Goal: Information Seeking & Learning: Learn about a topic

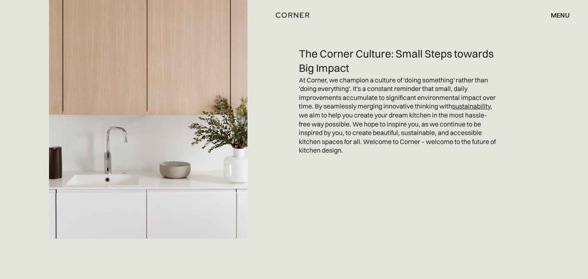
scroll to position [2147, 0]
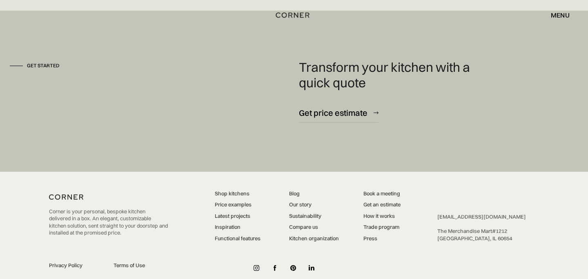
click at [464, 218] on div "hello@cornerrenovation.com ‍ The Merchandise Mart #1212 ‍ Chicago, IL 60654" at bounding box center [481, 227] width 89 height 29
click at [457, 219] on div "hello@cornerrenovation.com ‍ The Merchandise Mart #1212 ‍ Chicago, IL 60654" at bounding box center [481, 227] width 89 height 29
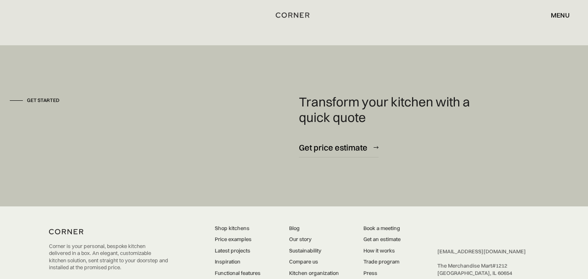
scroll to position [2112, 0]
click at [242, 248] on link "Latest projects" at bounding box center [238, 251] width 46 height 7
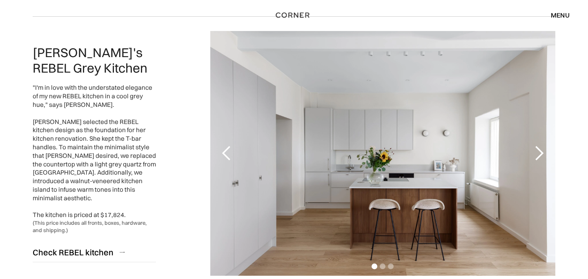
scroll to position [96, 0]
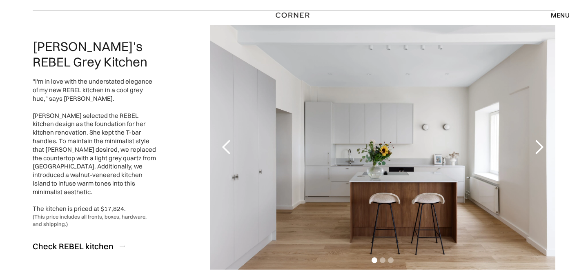
click at [536, 147] on div "next slide" at bounding box center [539, 147] width 16 height 16
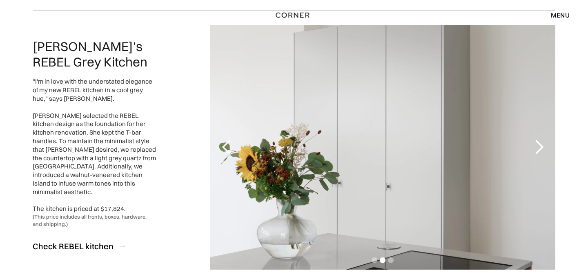
click at [536, 147] on div "next slide" at bounding box center [539, 147] width 16 height 16
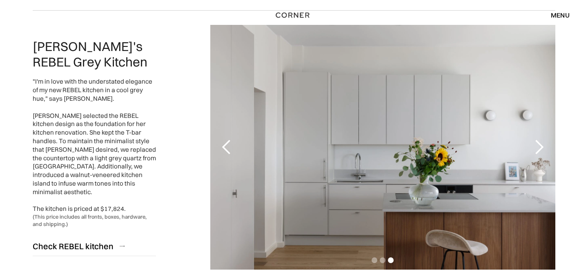
click at [536, 147] on div "next slide" at bounding box center [539, 147] width 16 height 16
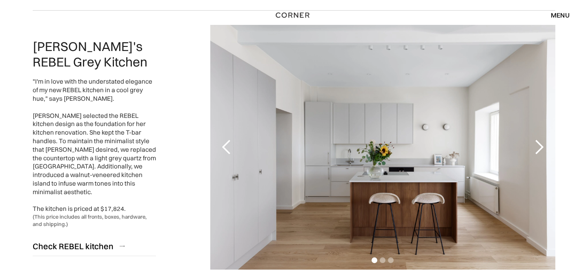
click at [536, 147] on div "next slide" at bounding box center [539, 147] width 16 height 16
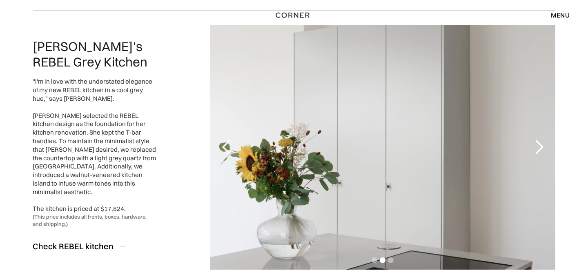
click at [536, 147] on div "next slide" at bounding box center [539, 147] width 16 height 16
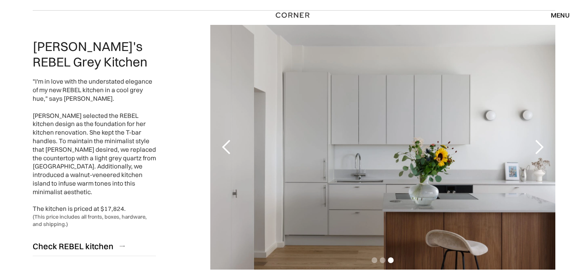
click at [536, 147] on div "next slide" at bounding box center [539, 147] width 16 height 16
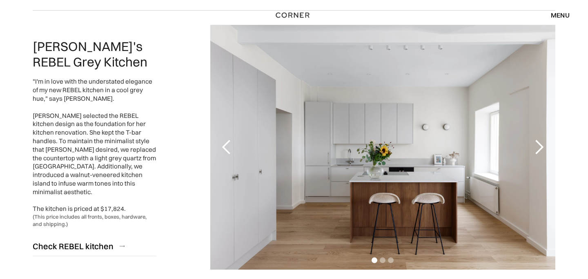
click at [536, 147] on div "next slide" at bounding box center [539, 147] width 16 height 16
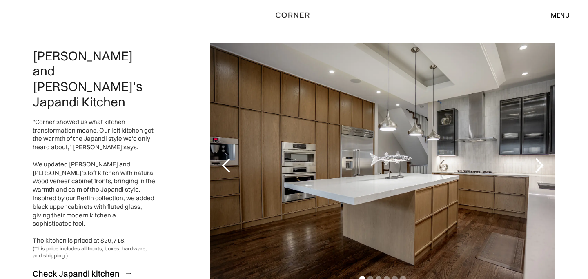
scroll to position [372, 0]
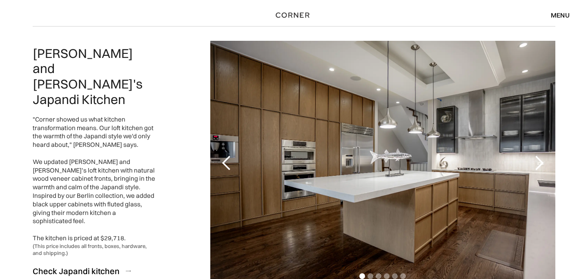
click at [540, 162] on div "next slide" at bounding box center [539, 163] width 16 height 16
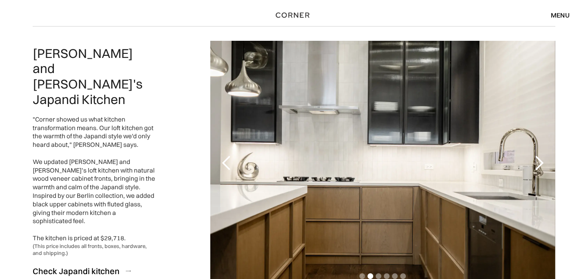
click at [540, 162] on div "next slide" at bounding box center [539, 163] width 16 height 16
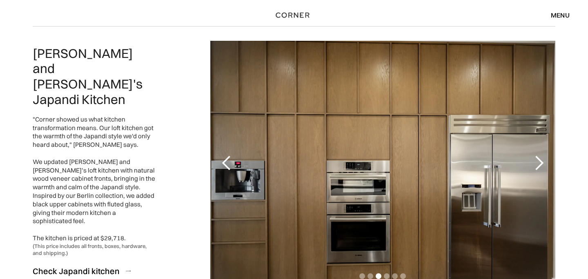
click at [540, 162] on div "next slide" at bounding box center [539, 163] width 16 height 16
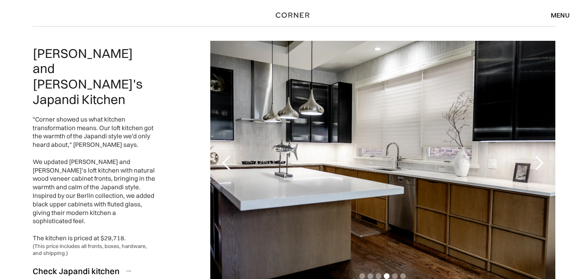
click at [540, 162] on div "next slide" at bounding box center [539, 163] width 16 height 16
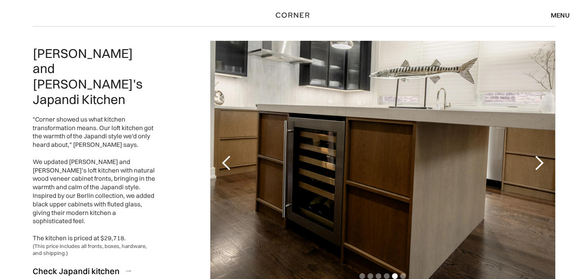
click at [540, 162] on div "next slide" at bounding box center [539, 163] width 16 height 16
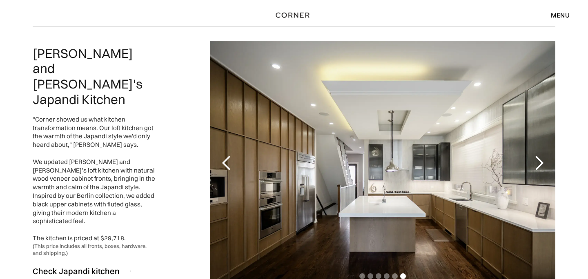
click at [540, 162] on div "next slide" at bounding box center [539, 163] width 16 height 16
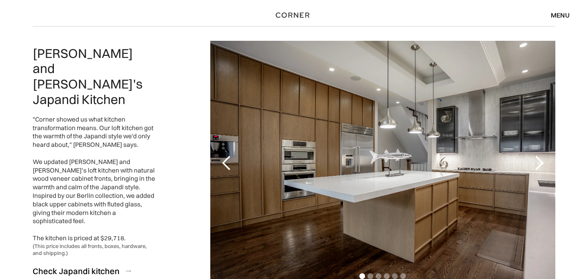
click at [540, 162] on div "next slide" at bounding box center [539, 163] width 16 height 16
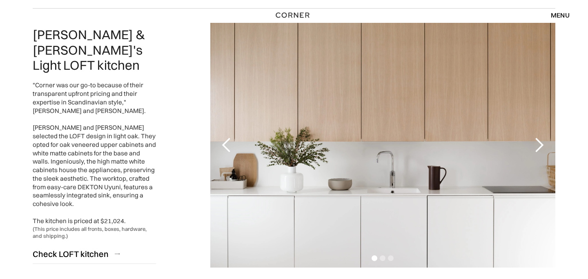
scroll to position [669, 0]
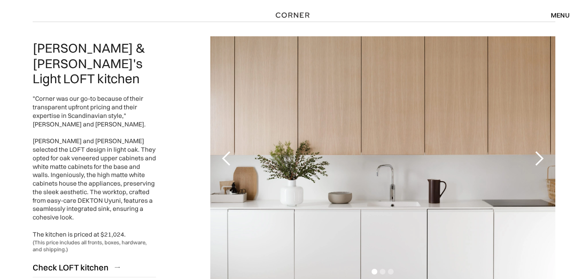
click at [539, 158] on div "next slide" at bounding box center [539, 159] width 16 height 16
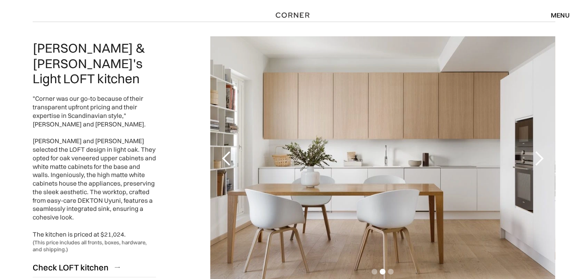
click at [539, 158] on div "next slide" at bounding box center [539, 159] width 16 height 16
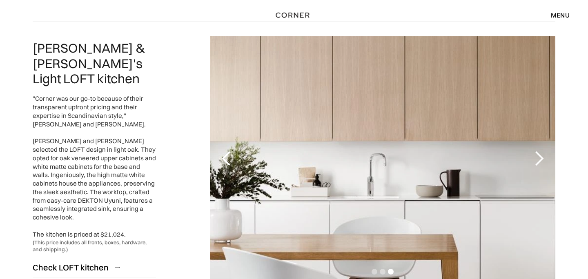
click at [539, 158] on div "next slide" at bounding box center [539, 159] width 16 height 16
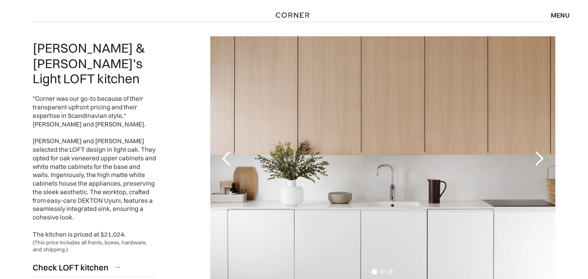
click at [539, 158] on div "next slide" at bounding box center [539, 159] width 16 height 16
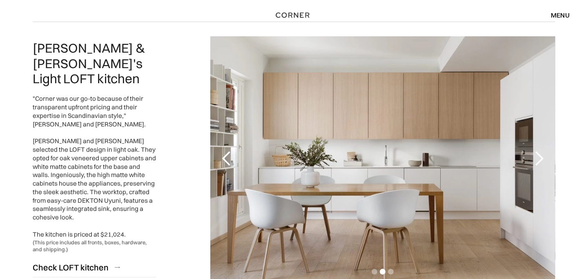
click at [539, 158] on div "next slide" at bounding box center [539, 159] width 16 height 16
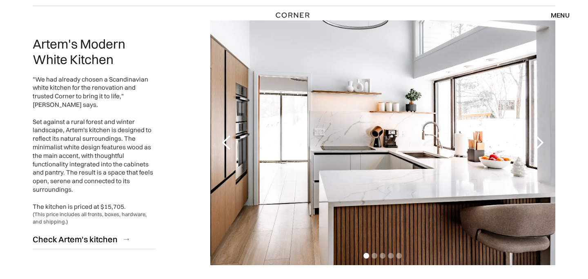
scroll to position [977, 0]
click at [542, 140] on div "next slide" at bounding box center [539, 142] width 16 height 16
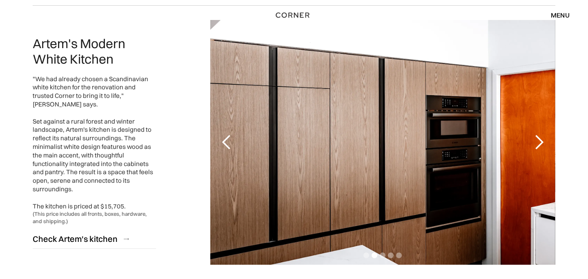
click at [542, 140] on div "next slide" at bounding box center [539, 142] width 16 height 16
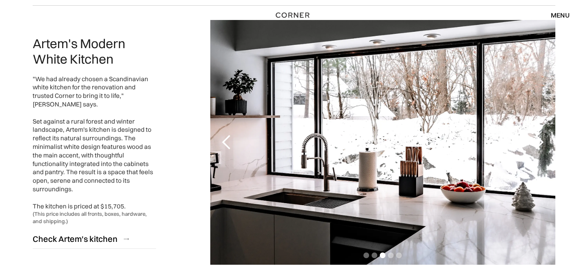
click at [542, 140] on div "next slide" at bounding box center [539, 142] width 16 height 16
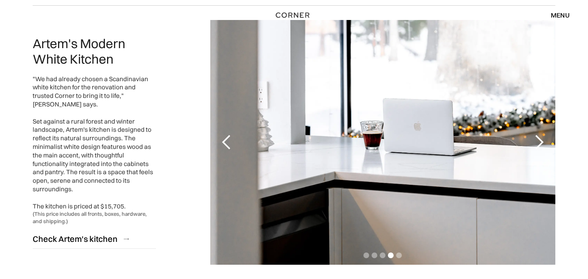
click at [542, 140] on div "next slide" at bounding box center [539, 142] width 16 height 16
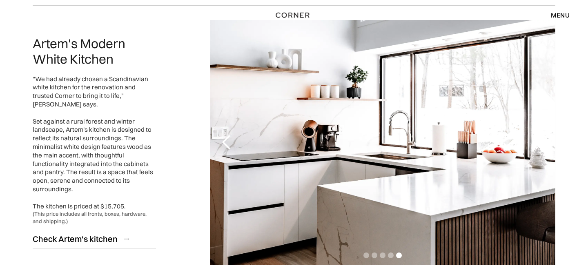
click at [542, 140] on div "next slide" at bounding box center [539, 142] width 16 height 16
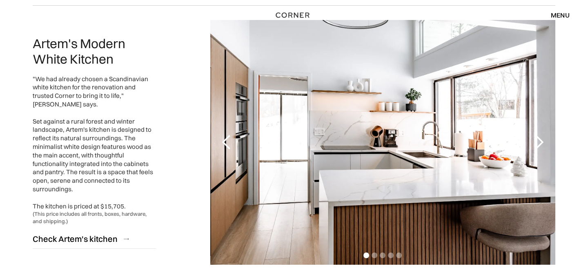
click at [542, 140] on div "next slide" at bounding box center [539, 142] width 16 height 16
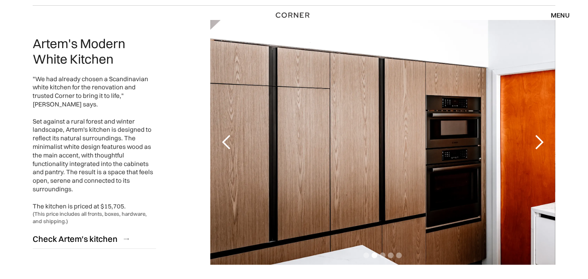
click at [542, 140] on div "next slide" at bounding box center [539, 142] width 16 height 16
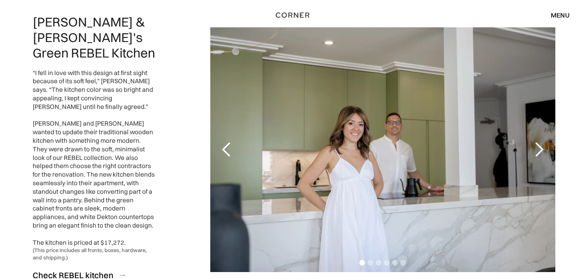
scroll to position [1568, 0]
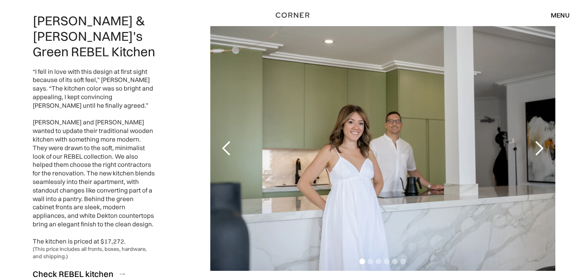
click at [537, 140] on div "next slide" at bounding box center [539, 148] width 16 height 16
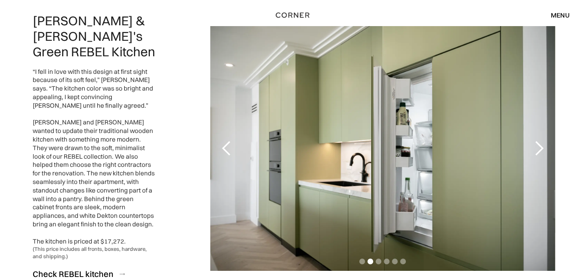
click at [537, 140] on div "next slide" at bounding box center [539, 148] width 16 height 16
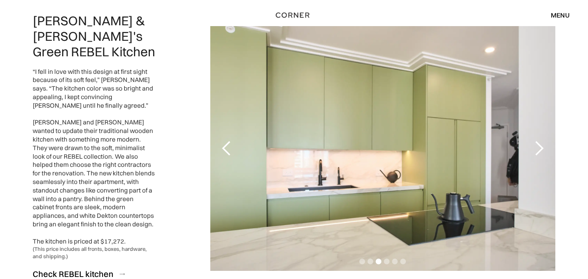
click at [537, 140] on div "next slide" at bounding box center [539, 148] width 16 height 16
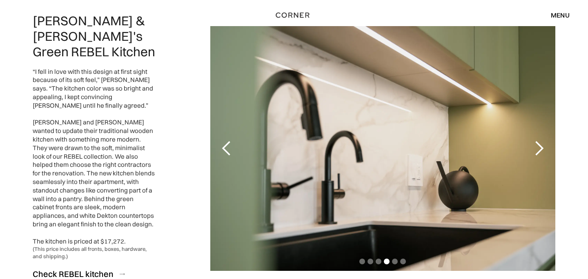
click at [537, 140] on div "next slide" at bounding box center [539, 148] width 16 height 16
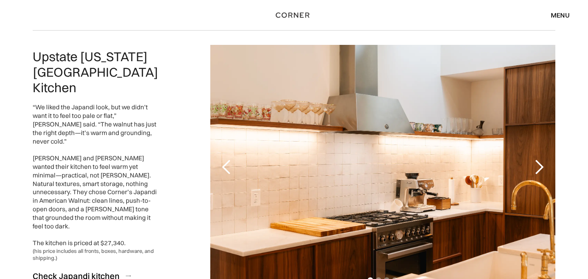
scroll to position [1856, 0]
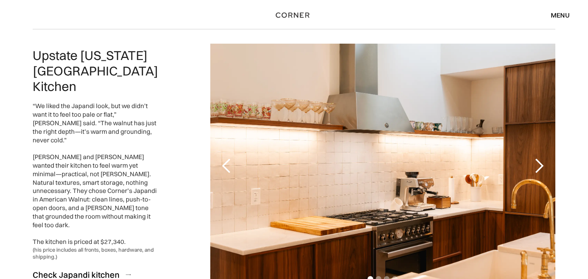
click at [539, 158] on div "next slide" at bounding box center [539, 166] width 16 height 16
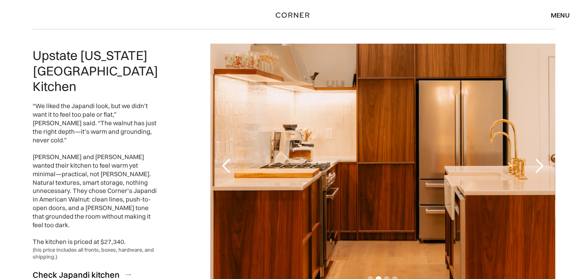
click at [539, 158] on div "next slide" at bounding box center [539, 166] width 16 height 16
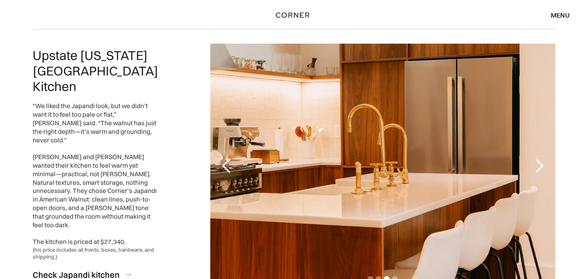
click at [539, 158] on div "next slide" at bounding box center [539, 166] width 16 height 16
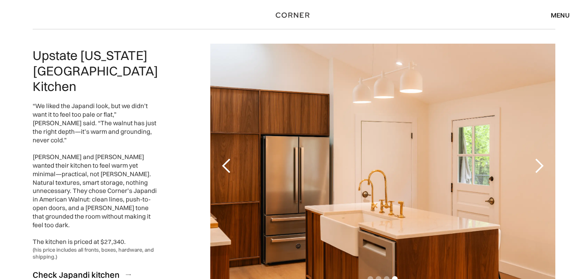
click at [539, 158] on div "next slide" at bounding box center [539, 166] width 16 height 16
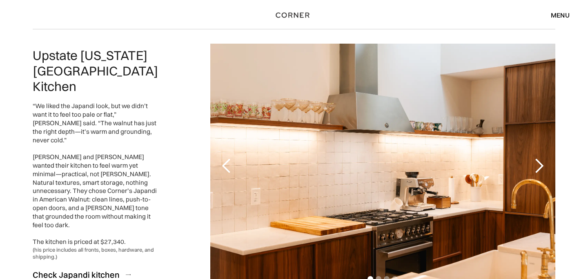
click at [539, 158] on div "next slide" at bounding box center [539, 166] width 16 height 16
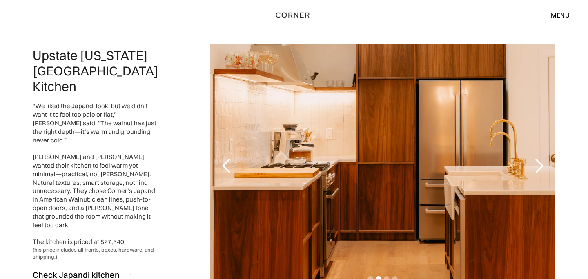
click at [539, 158] on div "next slide" at bounding box center [539, 166] width 16 height 16
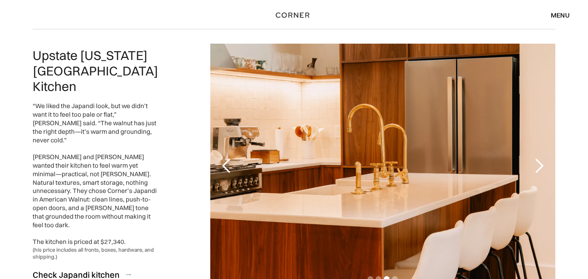
click at [539, 158] on div "next slide" at bounding box center [539, 166] width 16 height 16
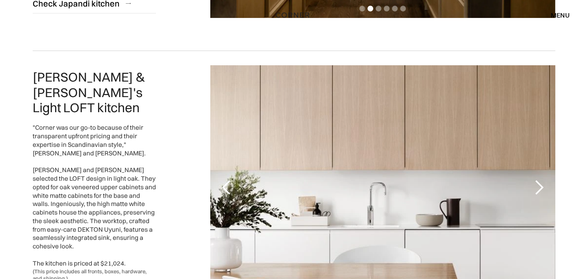
scroll to position [634, 0]
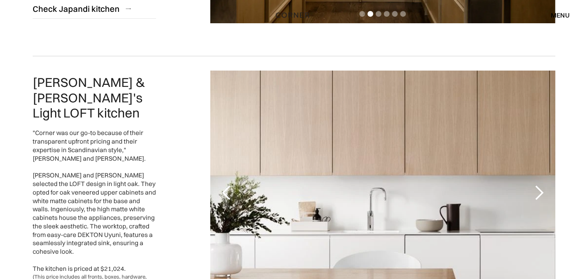
click at [535, 189] on div "next slide" at bounding box center [539, 193] width 16 height 16
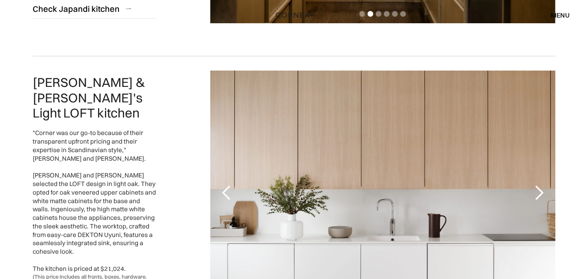
click at [535, 189] on div "next slide" at bounding box center [539, 193] width 16 height 16
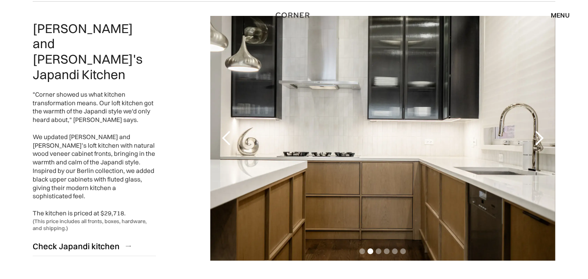
scroll to position [401, 0]
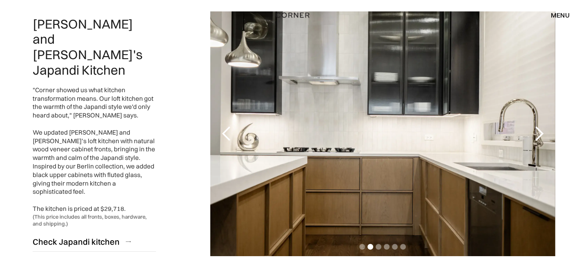
click at [539, 130] on div "next slide" at bounding box center [539, 134] width 16 height 16
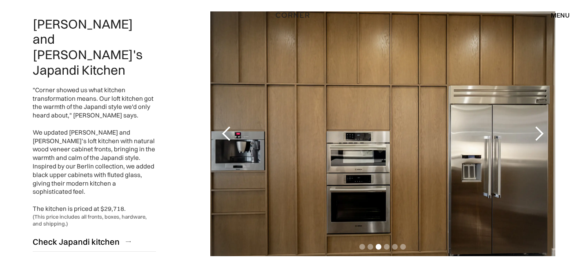
click at [539, 130] on div "next slide" at bounding box center [539, 134] width 16 height 16
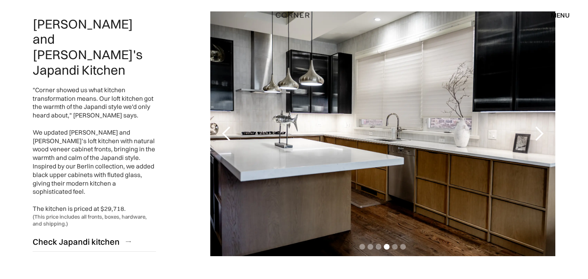
click at [539, 130] on div "next slide" at bounding box center [539, 134] width 16 height 16
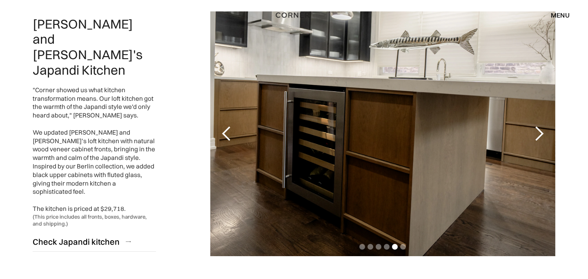
click at [539, 130] on div "next slide" at bounding box center [539, 134] width 16 height 16
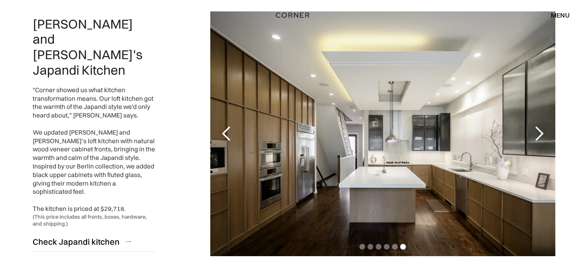
click at [539, 130] on div "next slide" at bounding box center [539, 134] width 16 height 16
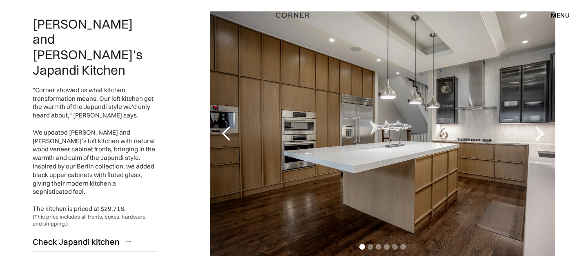
click at [539, 130] on div "next slide" at bounding box center [539, 134] width 16 height 16
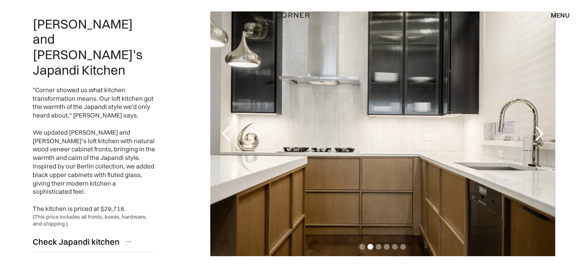
click at [539, 130] on div "next slide" at bounding box center [539, 134] width 16 height 16
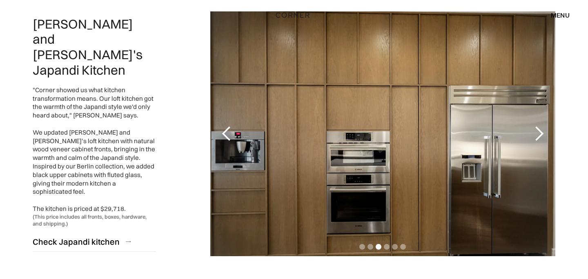
click at [539, 130] on div "next slide" at bounding box center [539, 134] width 16 height 16
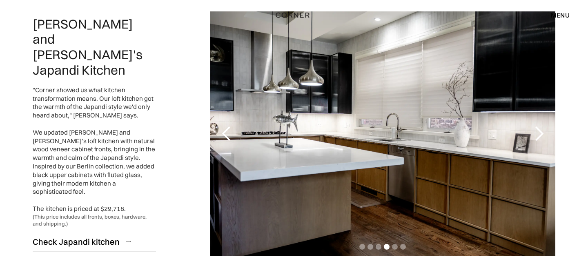
click at [539, 130] on div "next slide" at bounding box center [539, 134] width 16 height 16
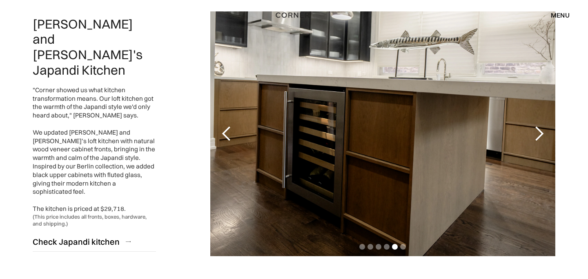
click at [554, 15] on div "menu" at bounding box center [560, 15] width 19 height 7
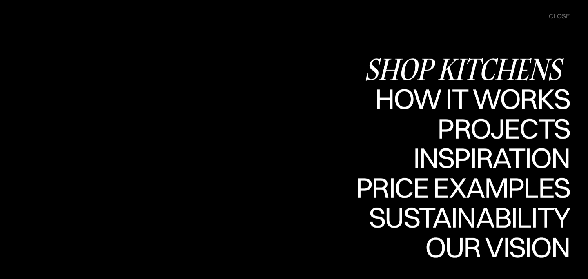
click at [502, 64] on div "Shop Kitchens" at bounding box center [466, 69] width 205 height 29
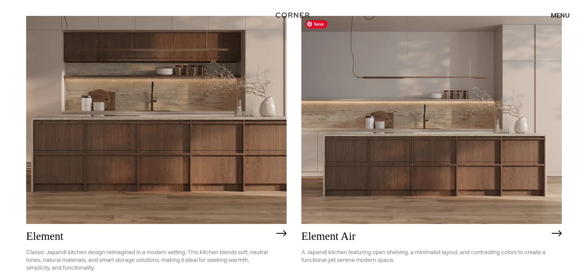
scroll to position [759, 0]
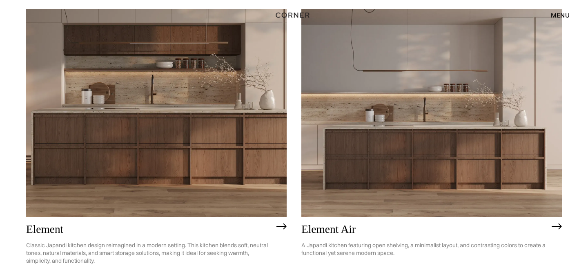
click at [48, 228] on h2 "Element" at bounding box center [149, 229] width 246 height 12
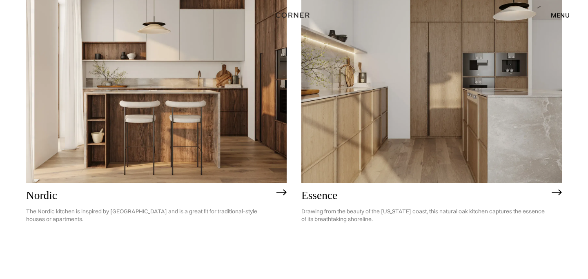
scroll to position [148, 0]
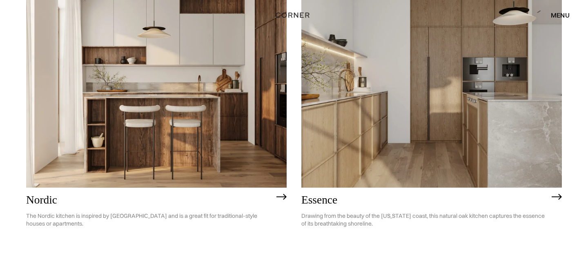
click at [166, 118] on img at bounding box center [156, 83] width 260 height 208
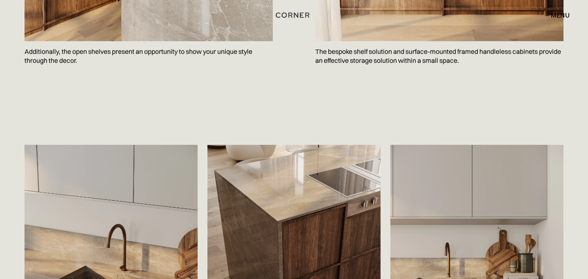
scroll to position [1132, 0]
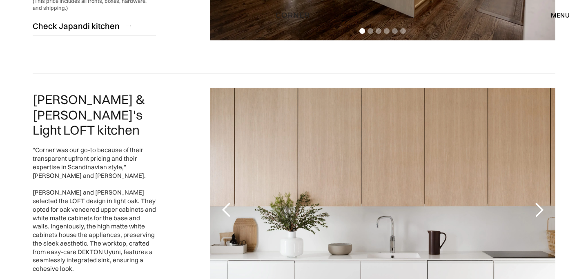
scroll to position [695, 0]
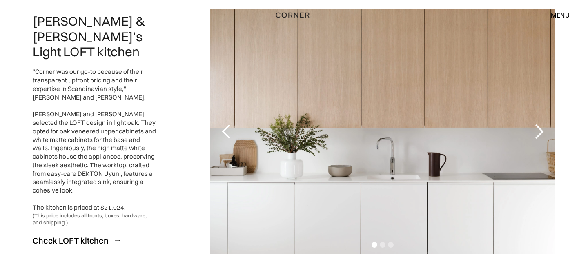
click at [100, 88] on div ""Corner was our go-to because of their transparent upfront pricing and their ex…" at bounding box center [94, 140] width 123 height 144
click at [91, 235] on div "Check LOFT kitchen" at bounding box center [71, 240] width 76 height 11
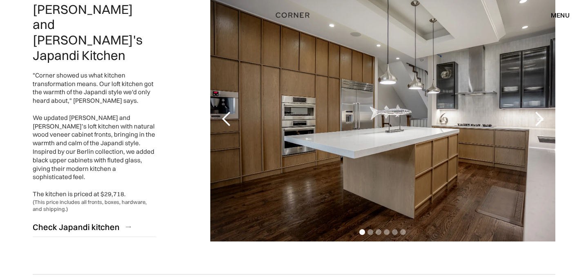
scroll to position [381, 0]
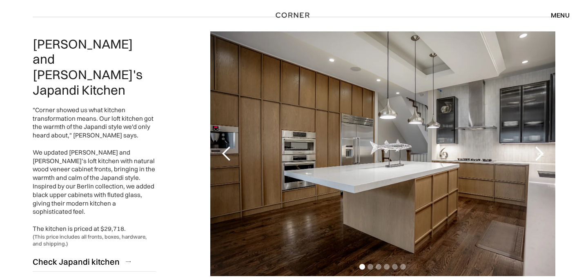
click at [537, 156] on div "next slide" at bounding box center [539, 154] width 16 height 16
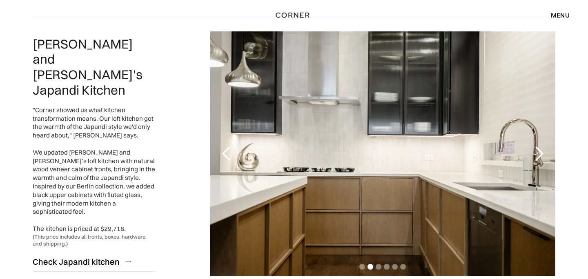
click at [537, 156] on div "next slide" at bounding box center [539, 154] width 16 height 16
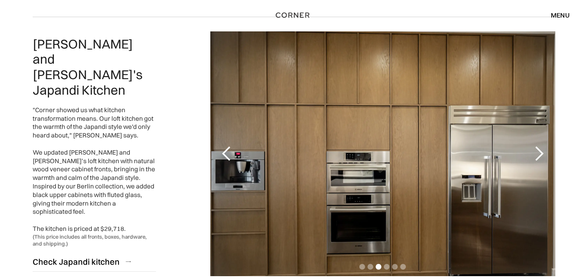
click at [537, 156] on div "next slide" at bounding box center [539, 154] width 16 height 16
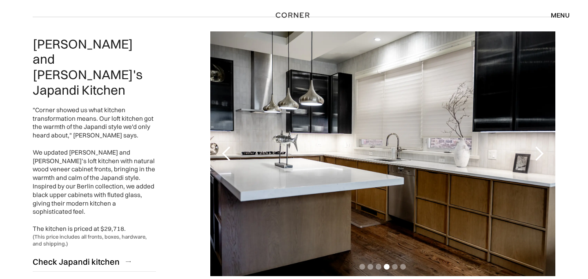
click at [537, 156] on div "next slide" at bounding box center [539, 154] width 16 height 16
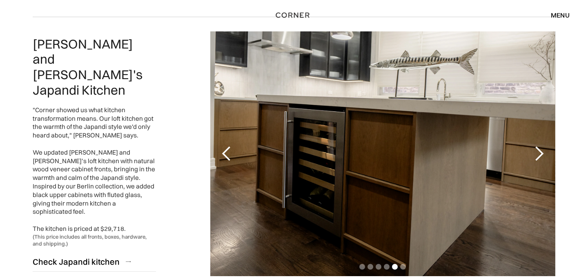
click at [537, 156] on div "next slide" at bounding box center [539, 154] width 16 height 16
